Goal: Information Seeking & Learning: Learn about a topic

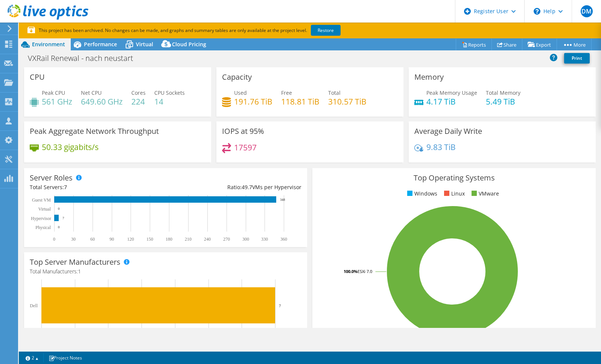
select select "EUFrankfurt"
select select "USD"
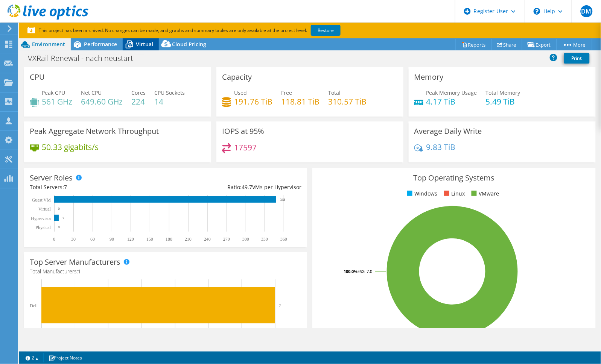
click at [134, 43] on icon at bounding box center [129, 44] width 13 height 13
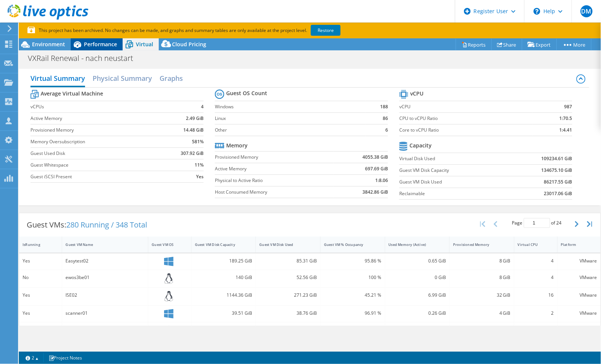
click at [100, 44] on span "Performance" at bounding box center [100, 44] width 33 height 7
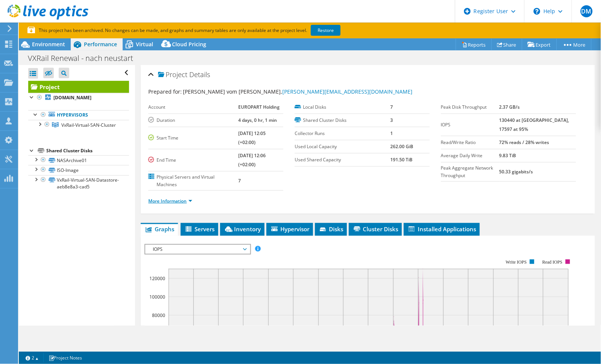
click at [191, 201] on link "More Information" at bounding box center [170, 201] width 44 height 6
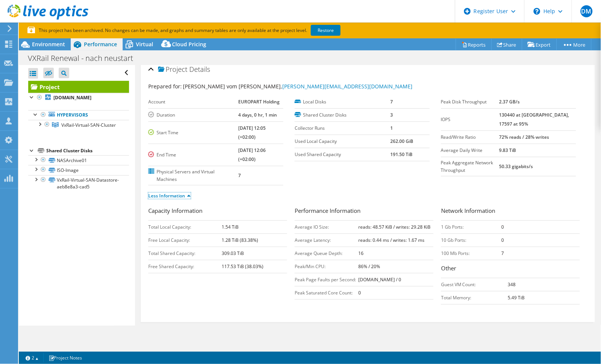
scroll to position [5, 0]
click at [141, 48] on div "Virtual" at bounding box center [141, 44] width 36 height 12
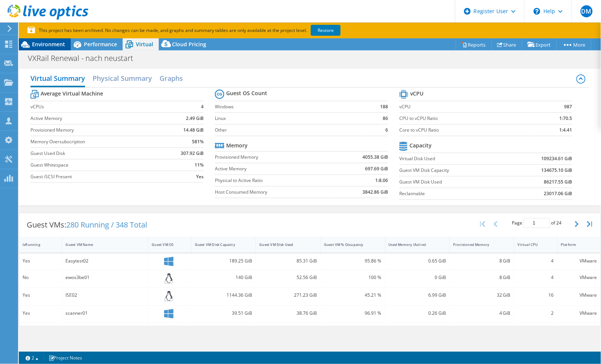
click at [50, 39] on div "Environment" at bounding box center [45, 44] width 52 height 12
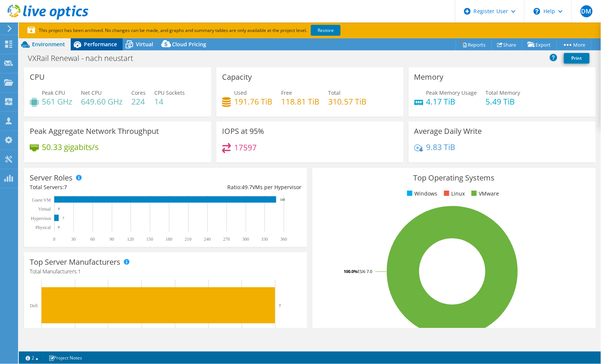
click at [100, 44] on span "Performance" at bounding box center [100, 44] width 33 height 7
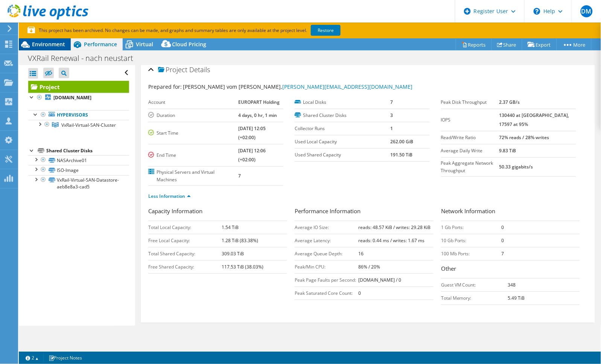
click at [53, 39] on div "Environment" at bounding box center [45, 44] width 52 height 12
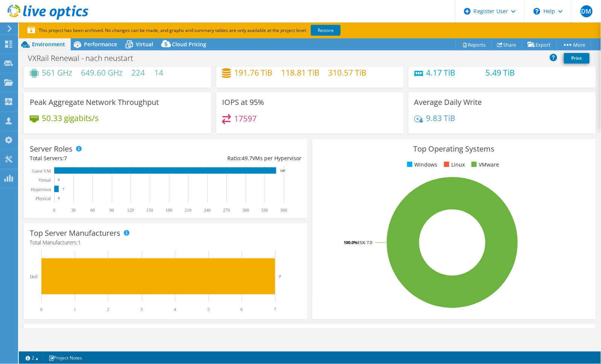
scroll to position [0, 0]
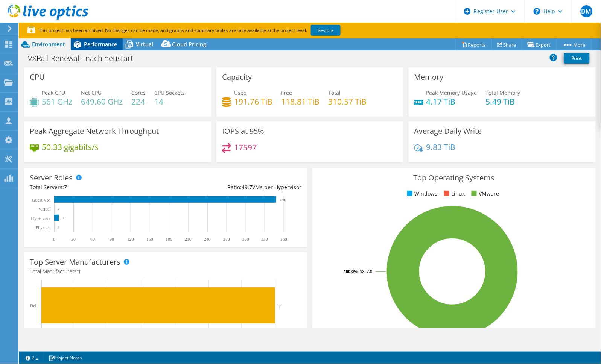
click at [98, 38] on div "Performance" at bounding box center [97, 44] width 52 height 12
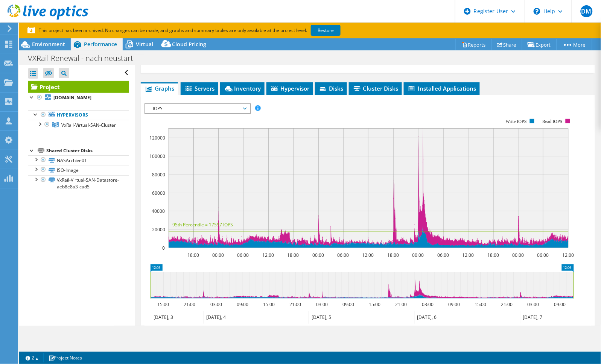
scroll to position [255, 0]
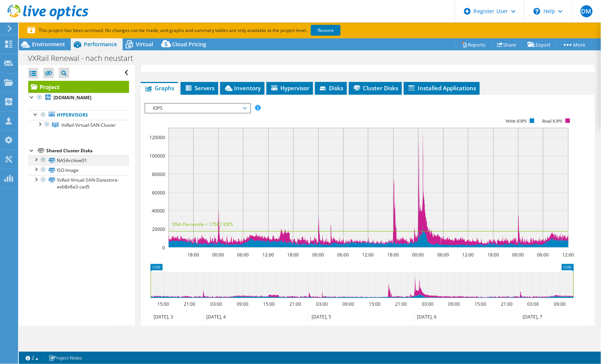
click at [32, 163] on div at bounding box center [36, 159] width 8 height 8
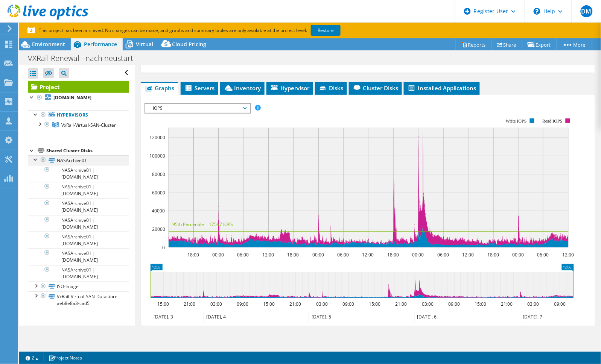
click at [32, 163] on div at bounding box center [36, 159] width 8 height 8
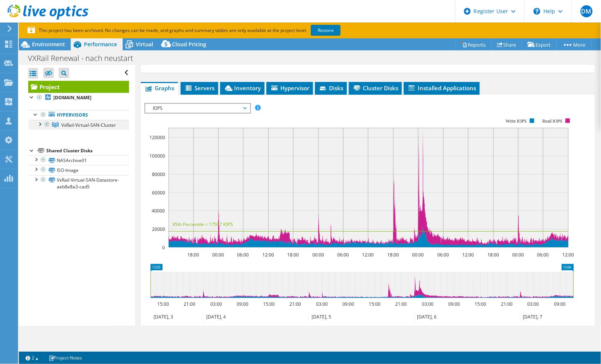
click at [40, 127] on div at bounding box center [40, 124] width 8 height 8
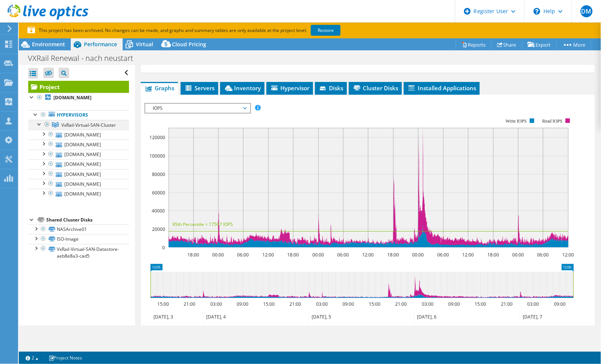
click at [40, 127] on div at bounding box center [40, 124] width 8 height 8
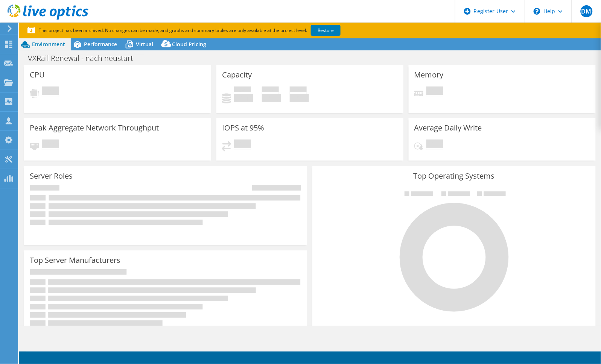
select select "EUFrankfurt"
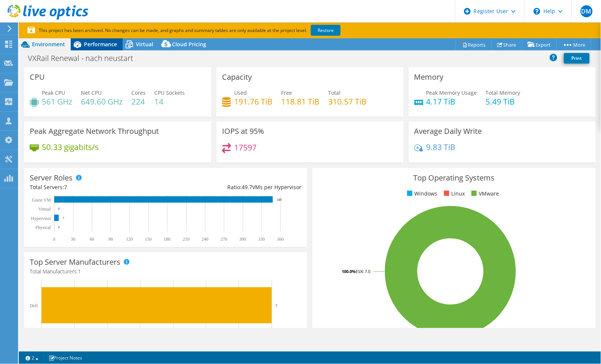
click at [108, 41] on span "Performance" at bounding box center [100, 44] width 33 height 7
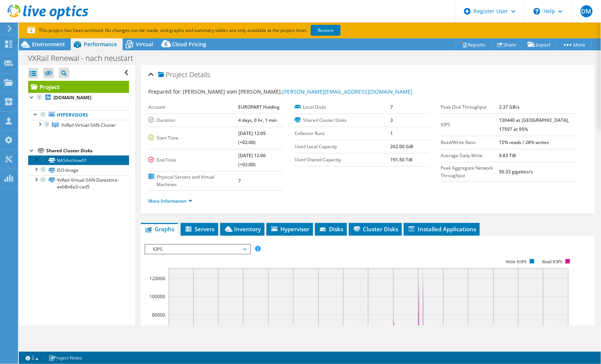
click at [62, 165] on link "NASArchive01" at bounding box center [78, 160] width 101 height 10
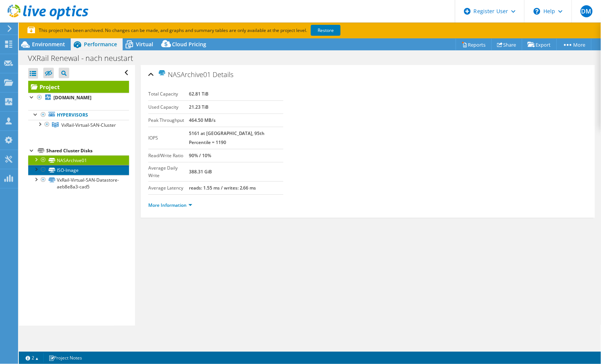
click at [70, 175] on link "ISO-Image" at bounding box center [78, 170] width 101 height 10
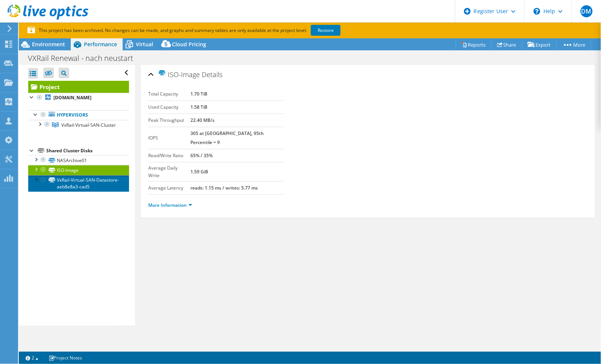
click at [71, 192] on link "VxRail-Virtual-SAN-Datastore-aeb8e8a3-cad5" at bounding box center [78, 183] width 101 height 17
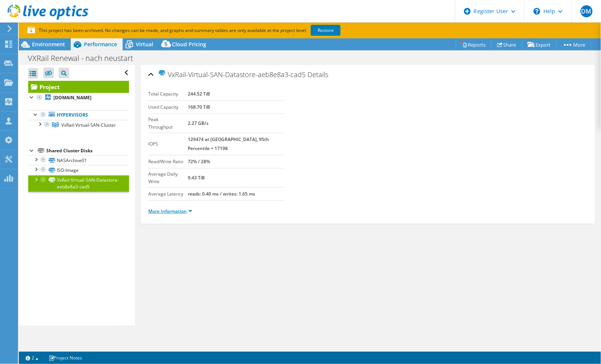
click at [190, 208] on link "More Information" at bounding box center [170, 211] width 44 height 6
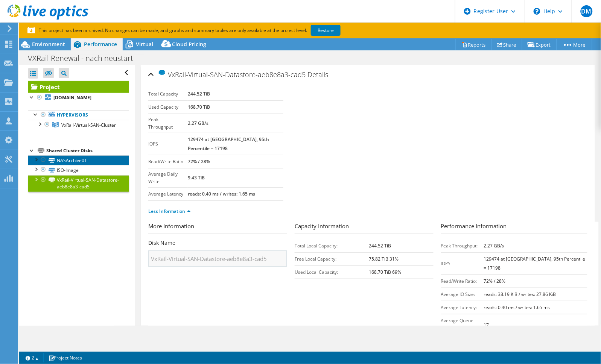
click at [68, 165] on link "NASArchive01" at bounding box center [78, 160] width 101 height 10
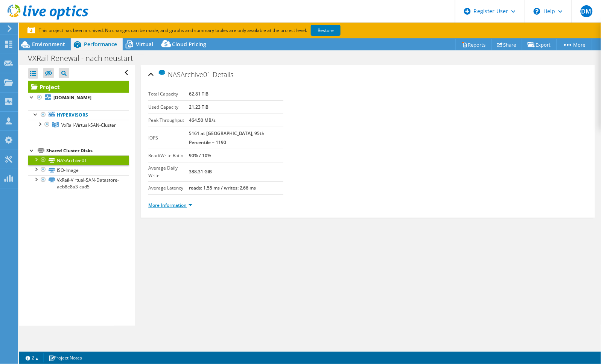
click at [171, 202] on link "More Information" at bounding box center [170, 205] width 44 height 6
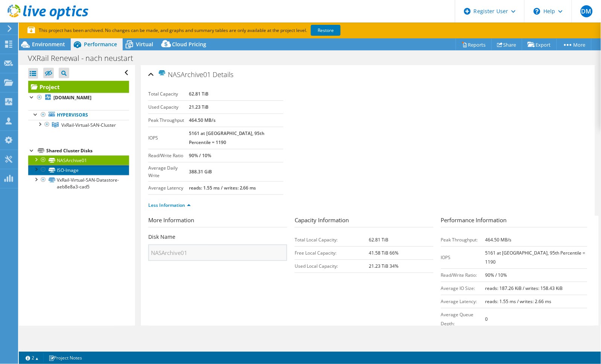
click at [77, 175] on link "ISO-Image" at bounding box center [78, 170] width 101 height 10
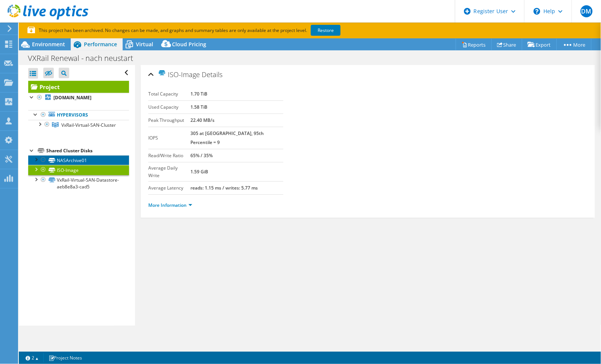
click at [62, 165] on link "NASArchive01" at bounding box center [78, 160] width 101 height 10
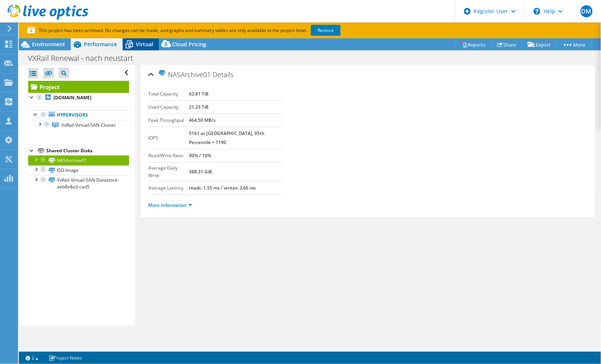
click at [142, 48] on div "Virtual" at bounding box center [141, 44] width 36 height 12
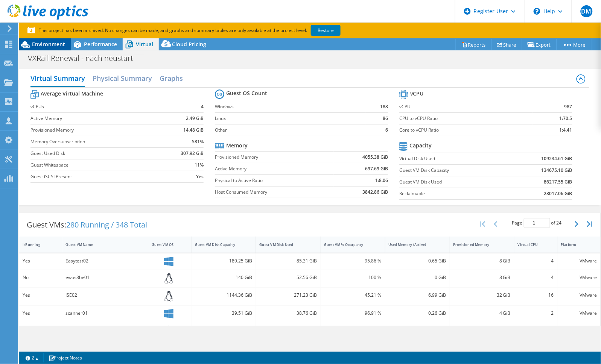
click at [55, 44] on span "Environment" at bounding box center [48, 44] width 33 height 7
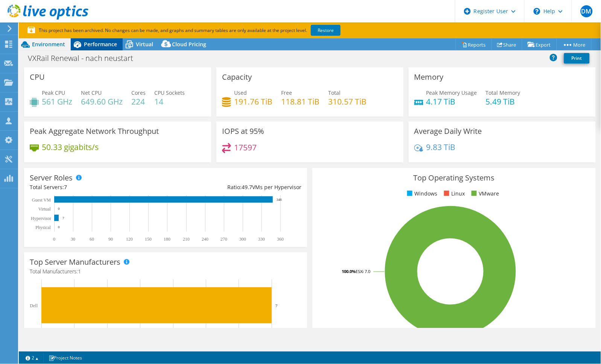
click at [100, 41] on span "Performance" at bounding box center [100, 44] width 33 height 7
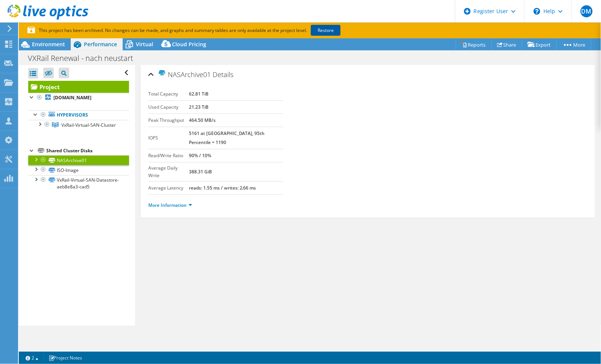
click at [329, 31] on link "Restore" at bounding box center [326, 30] width 30 height 11
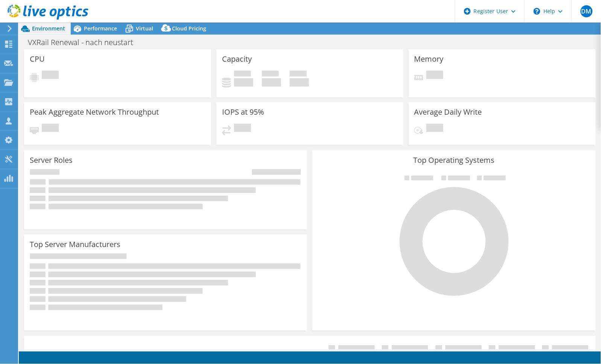
select select "EUFrankfurt"
select select "USD"
